Goal: Task Accomplishment & Management: Complete application form

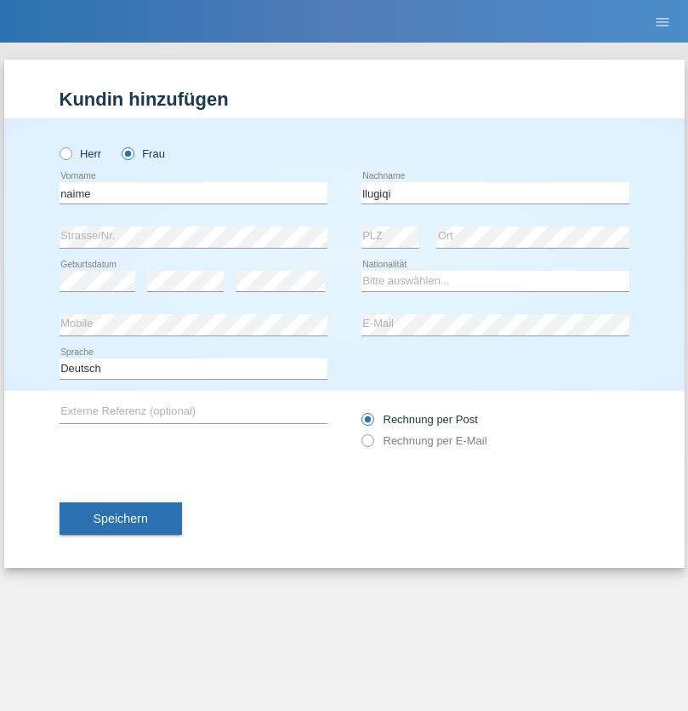
type input "llugiqi"
select select "CH"
radio input "true"
click at [193, 192] on input "text" at bounding box center [194, 192] width 268 height 21
type input "[PERSON_NAME]"
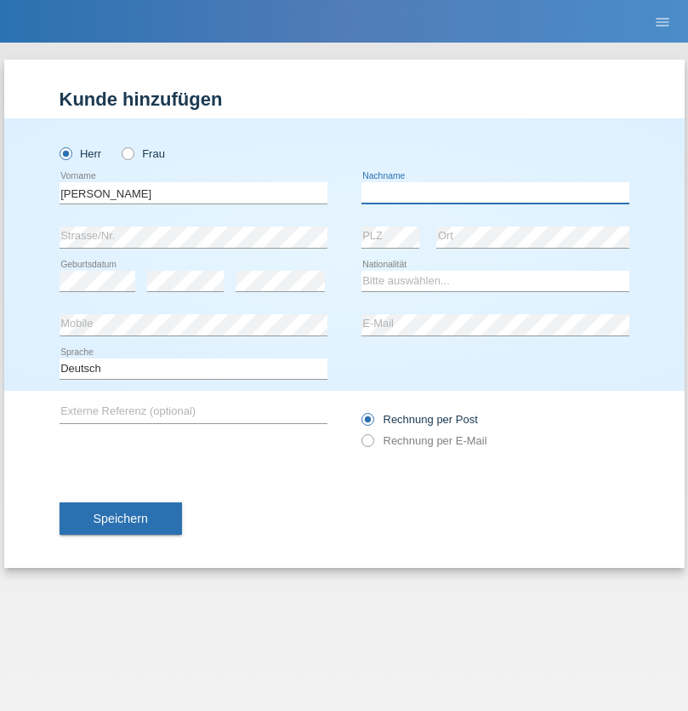
click at [495, 192] on input "text" at bounding box center [496, 192] width 268 height 21
type input "[PERSON_NAME]"
select select "PT"
select select "C"
select select "08"
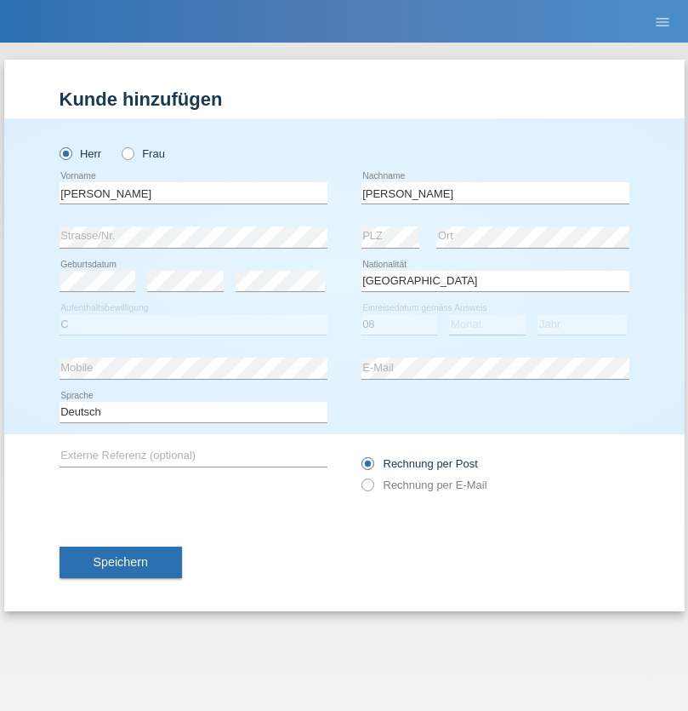
select select "03"
select select "1979"
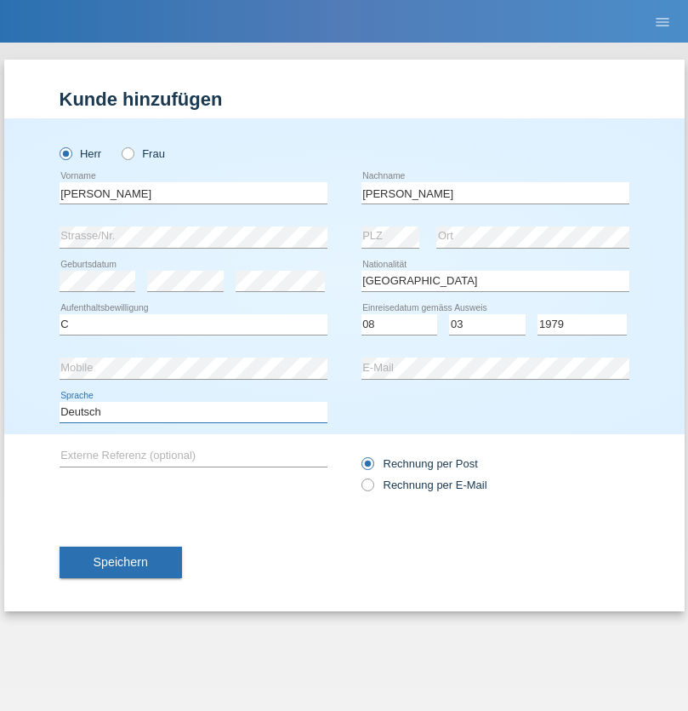
select select "en"
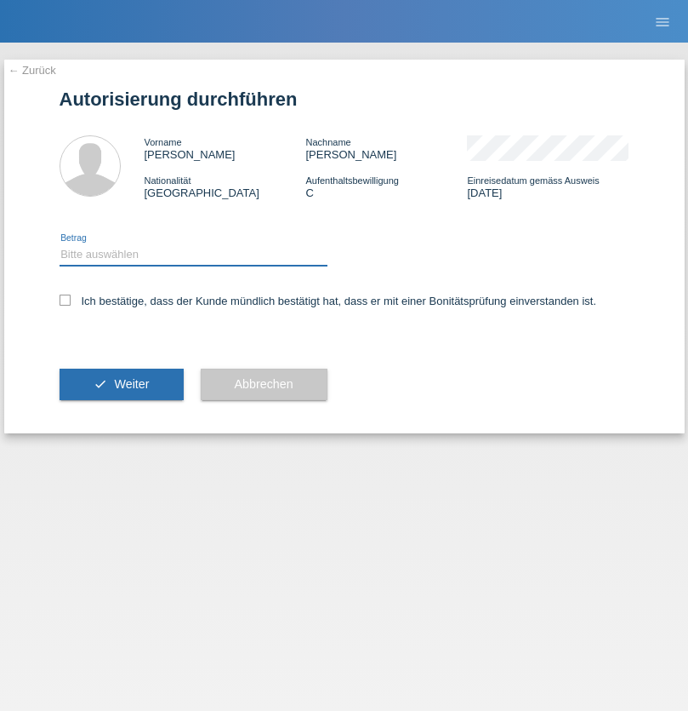
select select "1"
checkbox input "true"
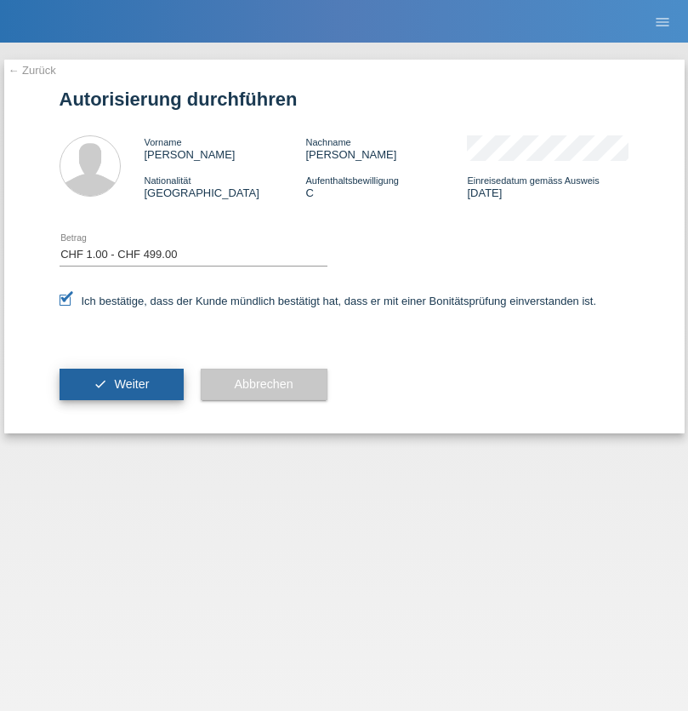
click at [121, 384] on span "Weiter" at bounding box center [131, 384] width 35 height 14
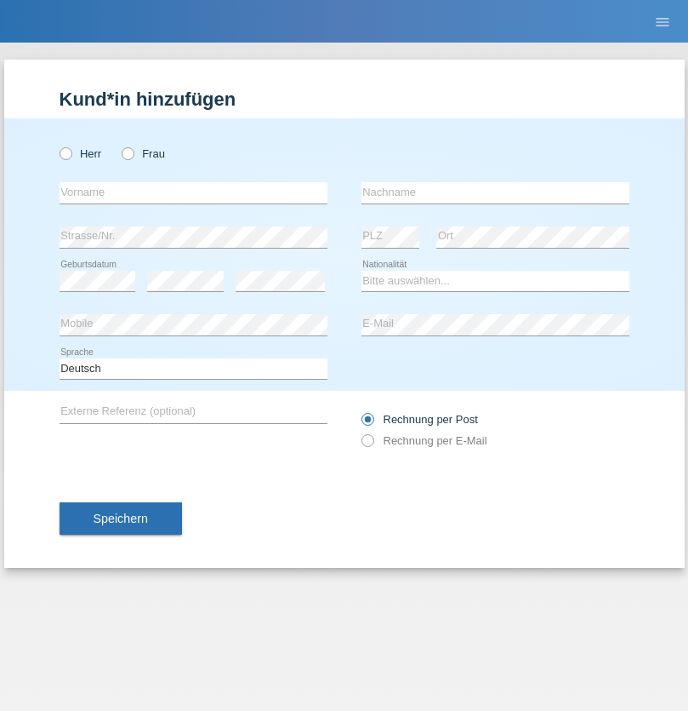
radio input "true"
click at [193, 192] on input "text" at bounding box center [194, 192] width 268 height 21
type input "Mustafa"
click at [495, 192] on input "text" at bounding box center [496, 192] width 268 height 21
type input "Sokol"
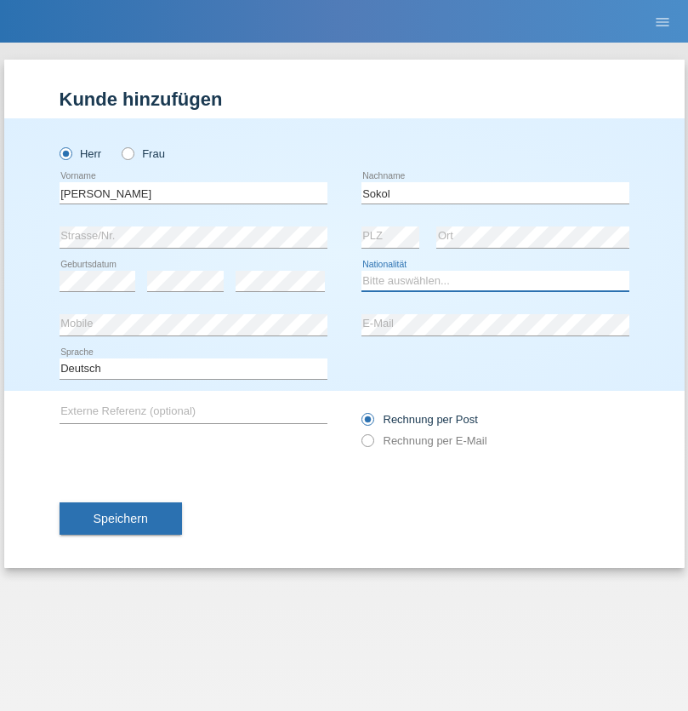
select select "XK"
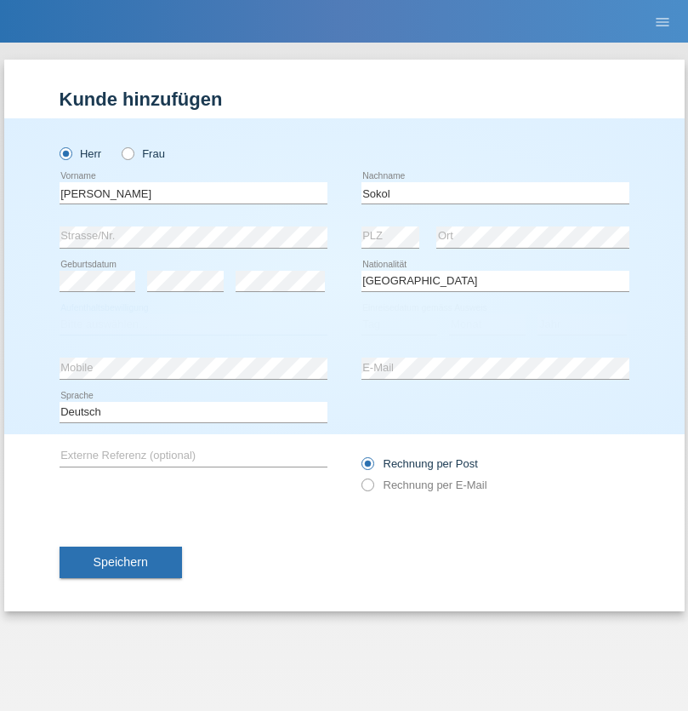
select select "C"
select select "02"
select select "08"
select select "1988"
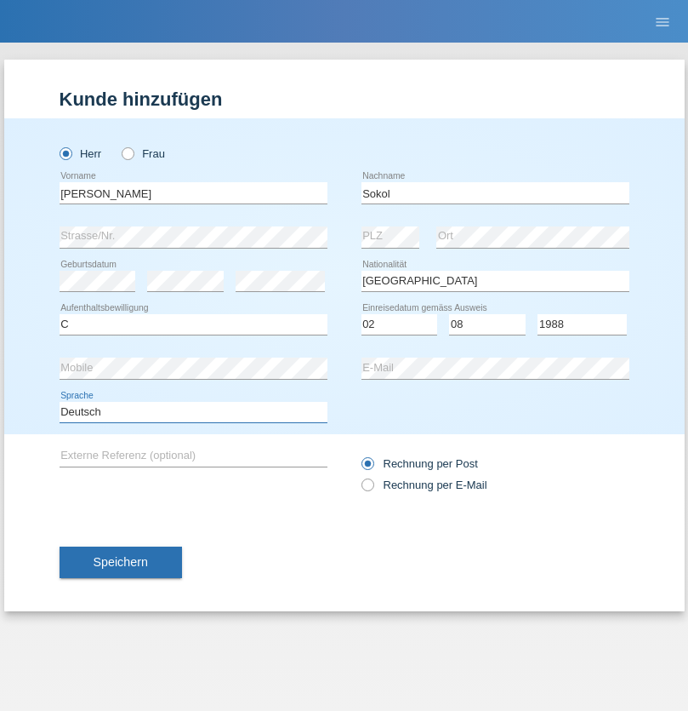
select select "en"
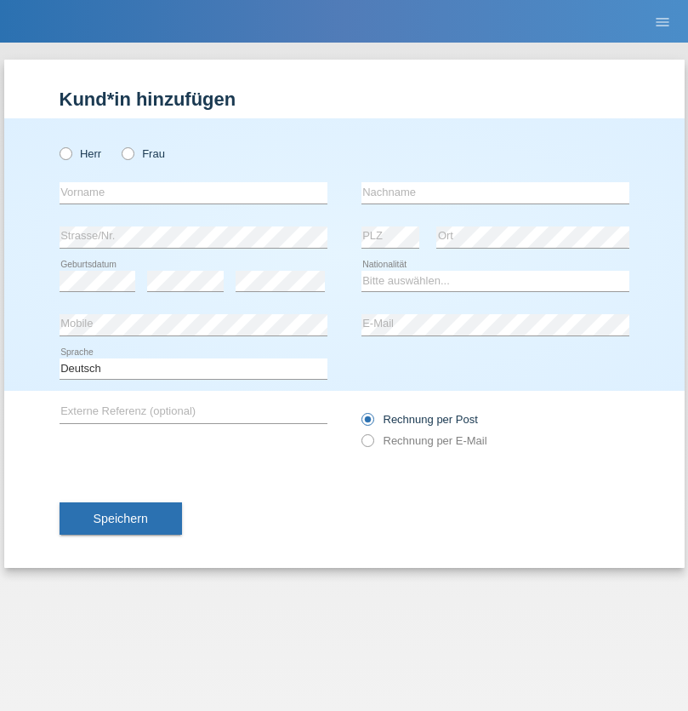
radio input "true"
click at [193, 192] on input "text" at bounding box center [194, 192] width 268 height 21
type input "[PERSON_NAME]"
click at [495, 192] on input "text" at bounding box center [496, 192] width 268 height 21
type input "Sokol"
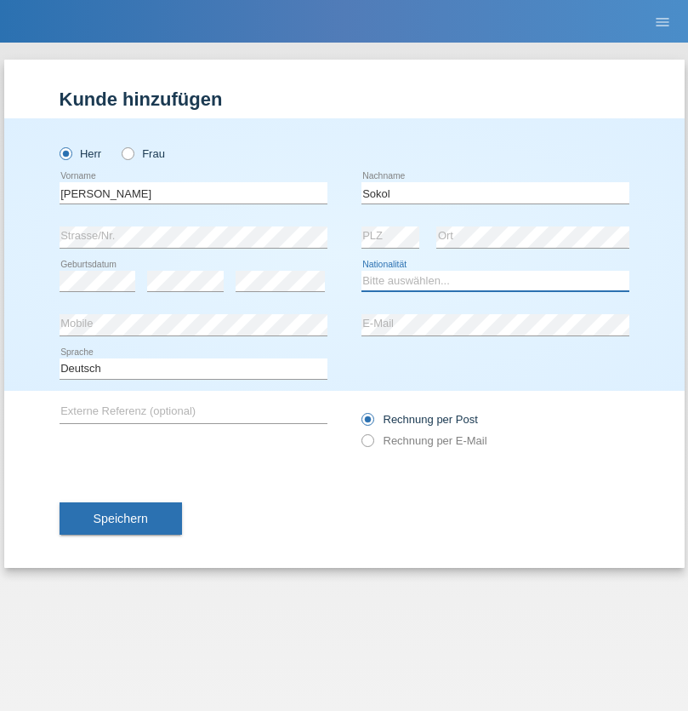
select select "XK"
select select "C"
select select "02"
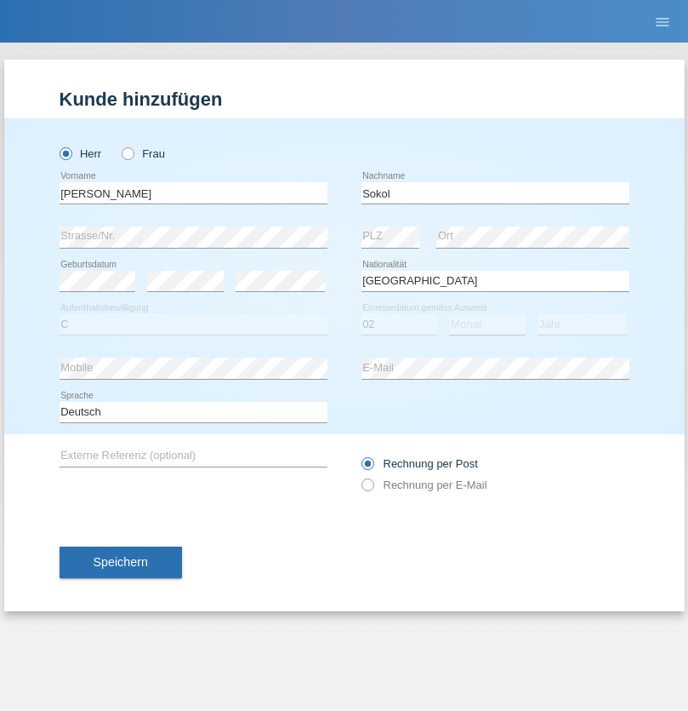
select select "08"
select select "1988"
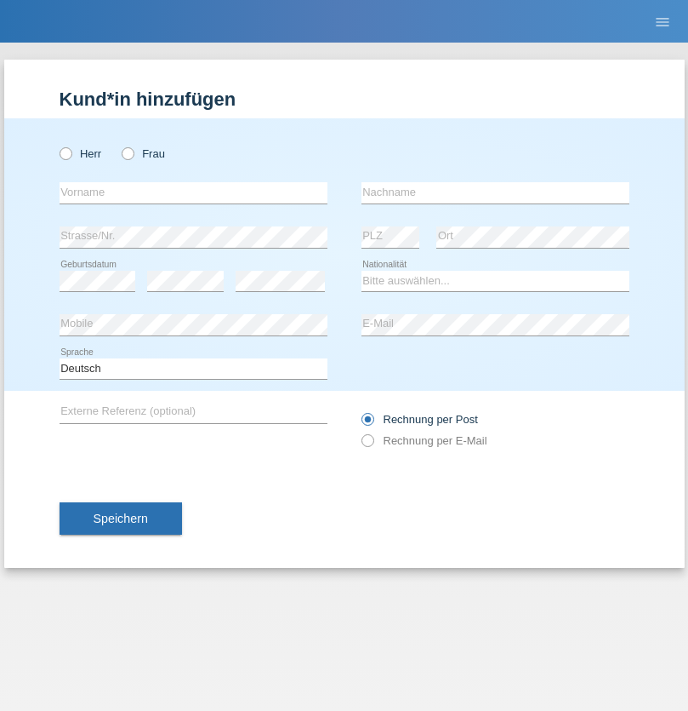
radio input "true"
click at [193, 192] on input "text" at bounding box center [194, 192] width 268 height 21
type input "Shanas"
click at [495, 192] on input "text" at bounding box center [496, 192] width 268 height 21
type input "Baranati"
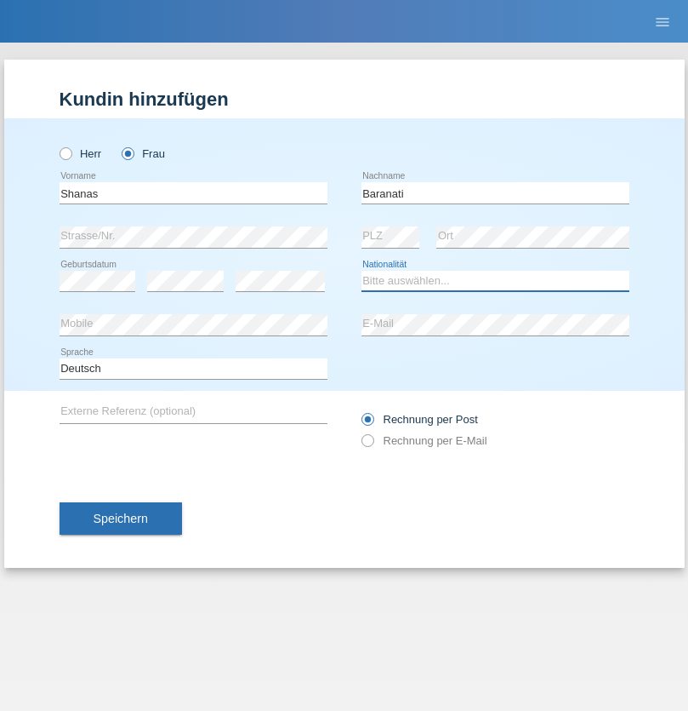
select select "CH"
radio input "true"
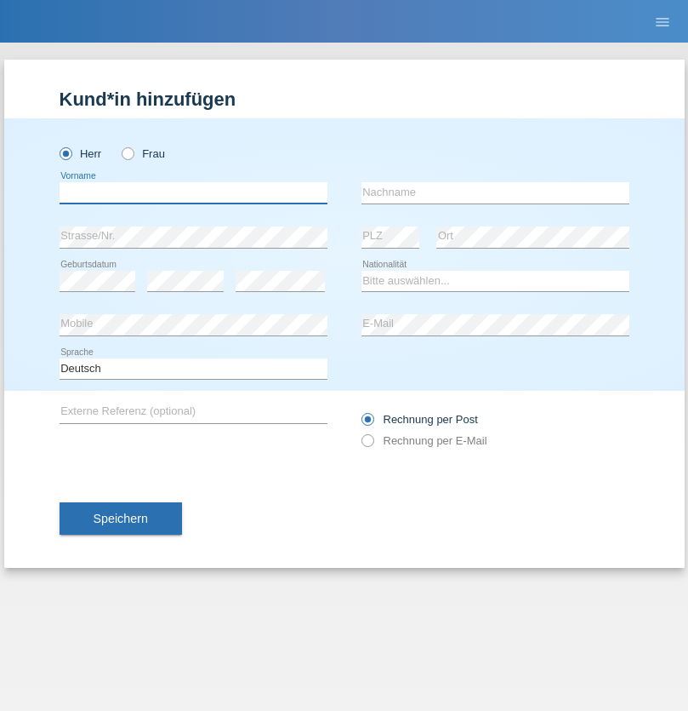
click at [193, 192] on input "text" at bounding box center [194, 192] width 268 height 21
type input "Zachariasz"
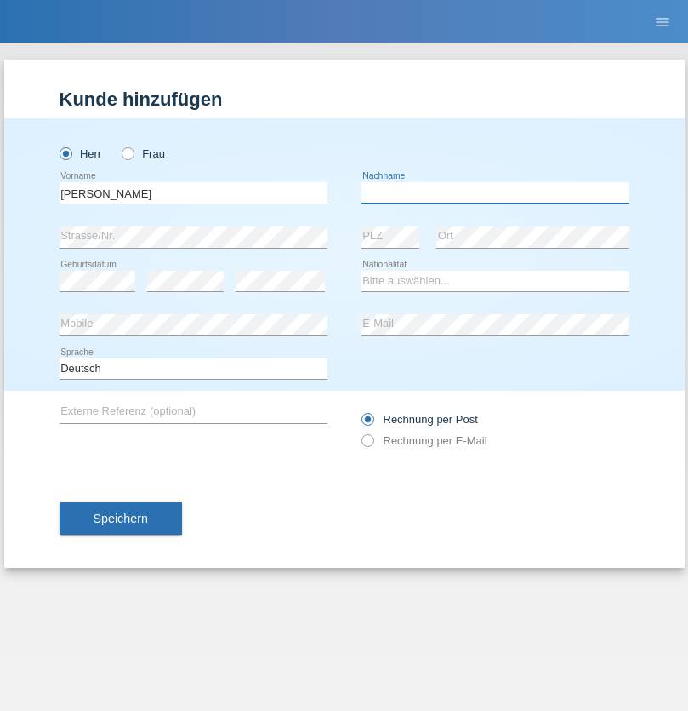
click at [495, 192] on input "text" at bounding box center [496, 192] width 268 height 21
type input "Komorowski"
select select "PL"
select select "C"
select select "11"
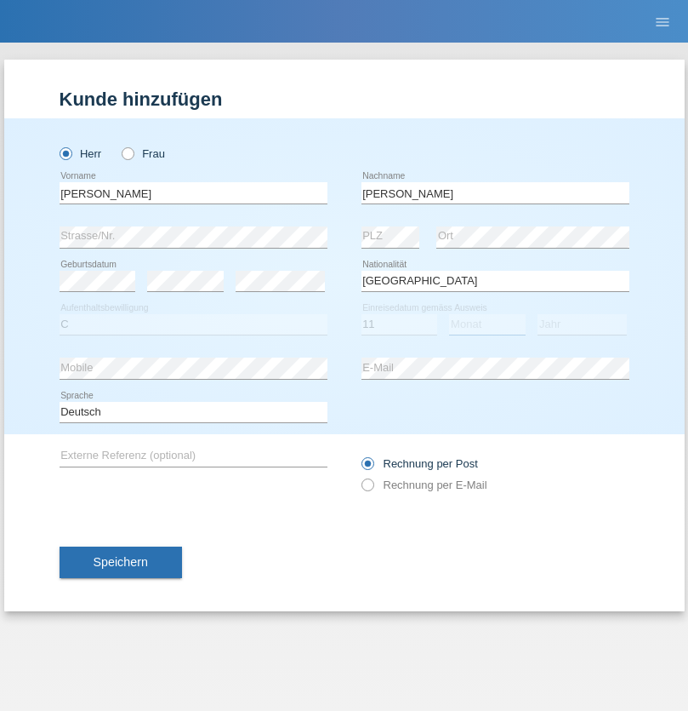
select select "01"
select select "2007"
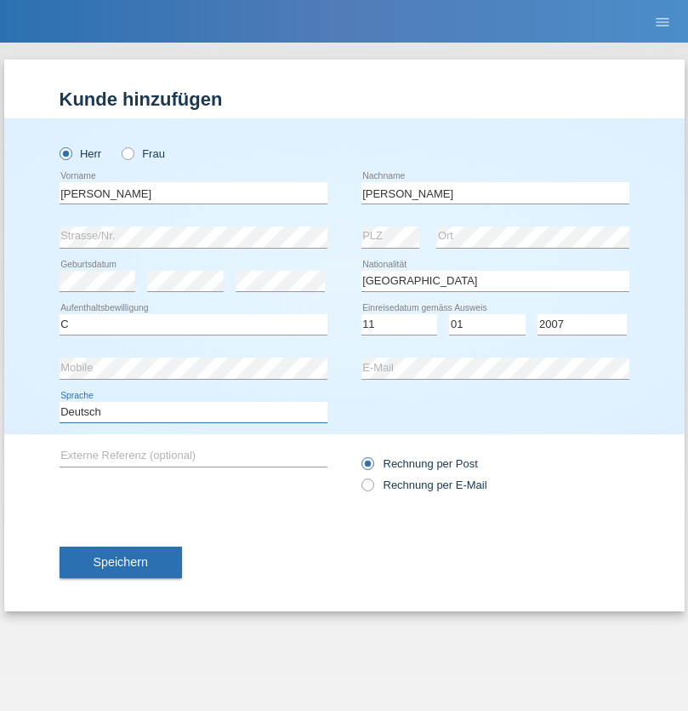
select select "en"
